Goal: Navigation & Orientation: Find specific page/section

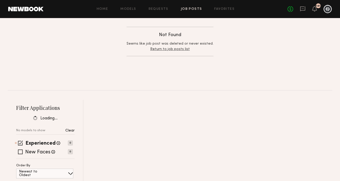
scroll to position [77, 0]
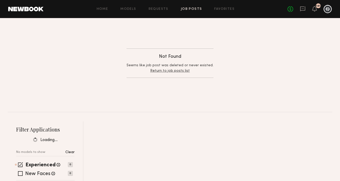
scroll to position [25, 0]
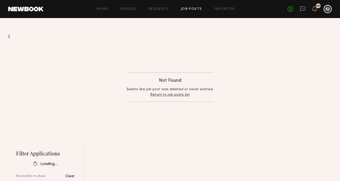
click at [171, 95] on link "Return to job posts list" at bounding box center [170, 94] width 40 height 3
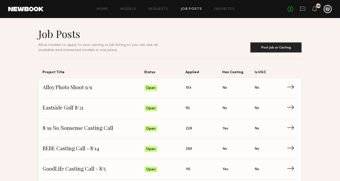
click at [329, 11] on div at bounding box center [328, 9] width 8 height 8
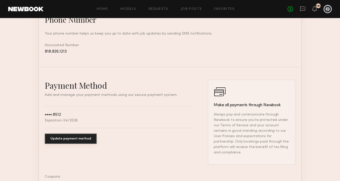
scroll to position [295, 0]
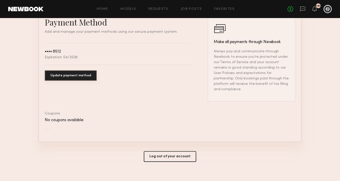
click at [168, 151] on button "Log out of your account" at bounding box center [170, 156] width 53 height 11
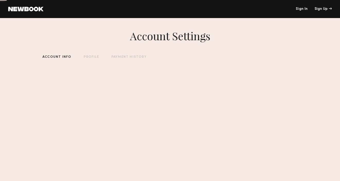
scroll to position [0, 0]
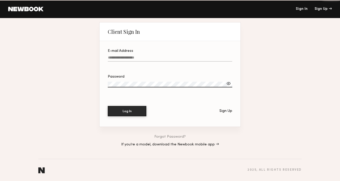
type input "**********"
